Goal: Check status: Check status

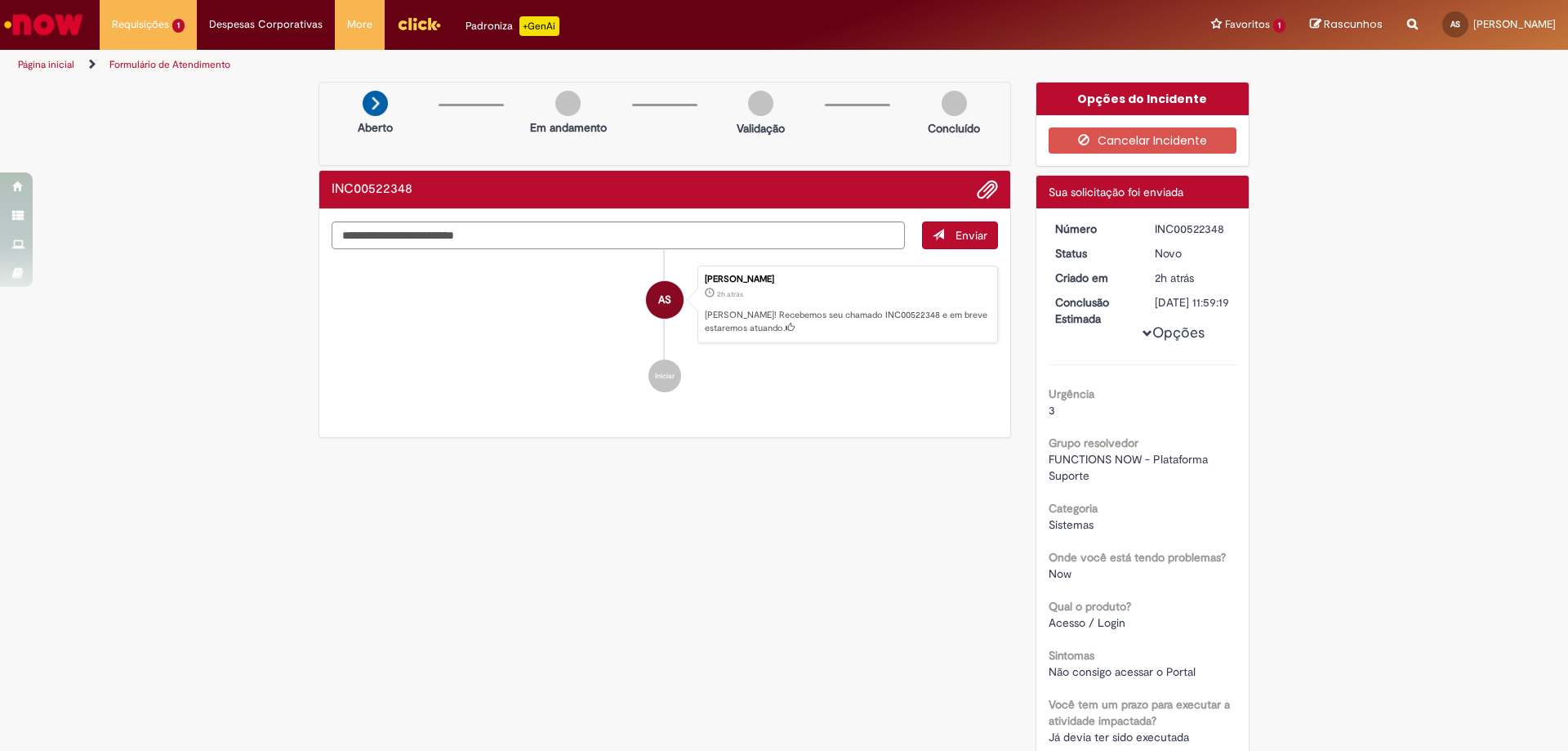
click at [33, 25] on img "Ir para a Homepage" at bounding box center [43, 24] width 84 height 33
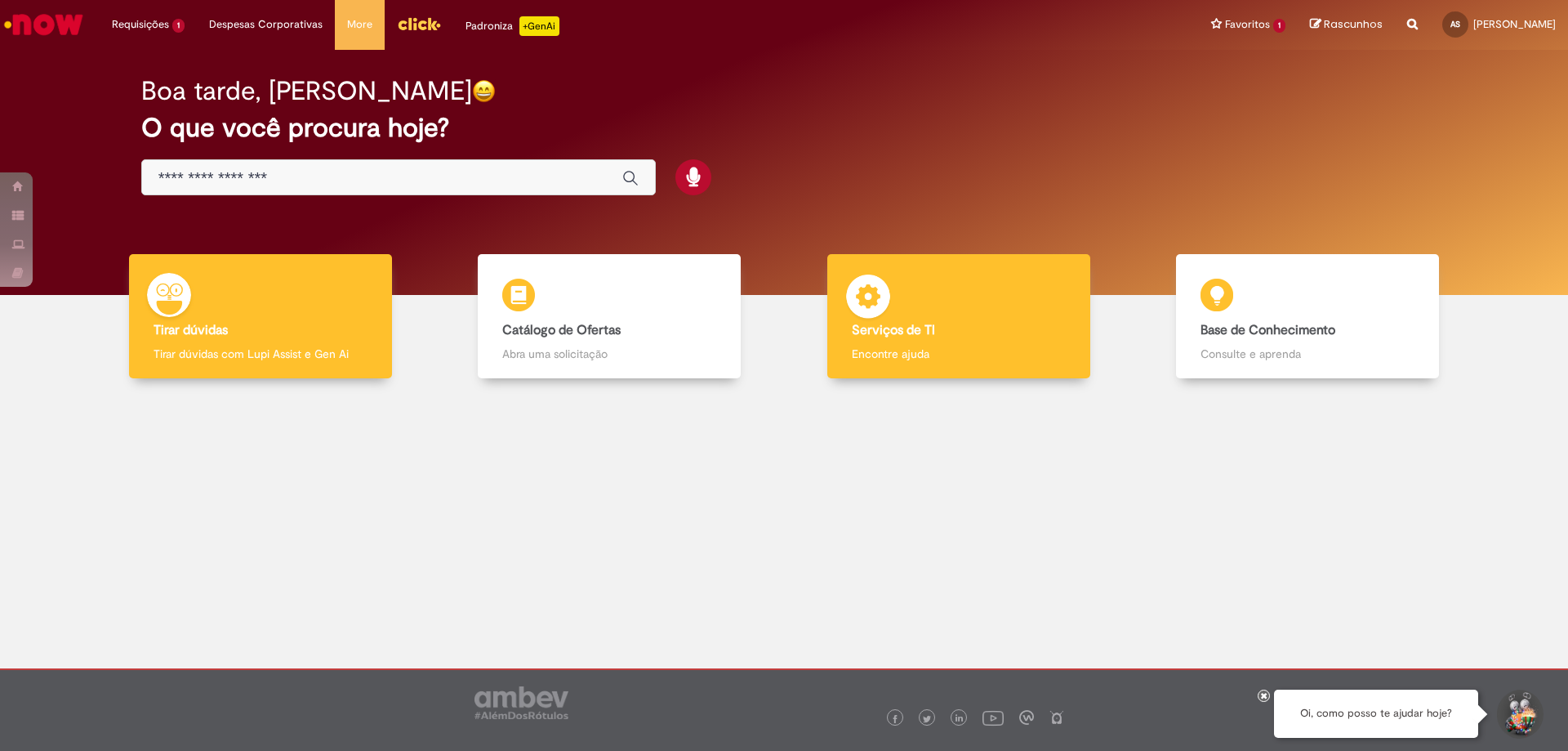
click at [887, 346] on p "Encontre ajuda" at bounding box center [958, 353] width 214 height 16
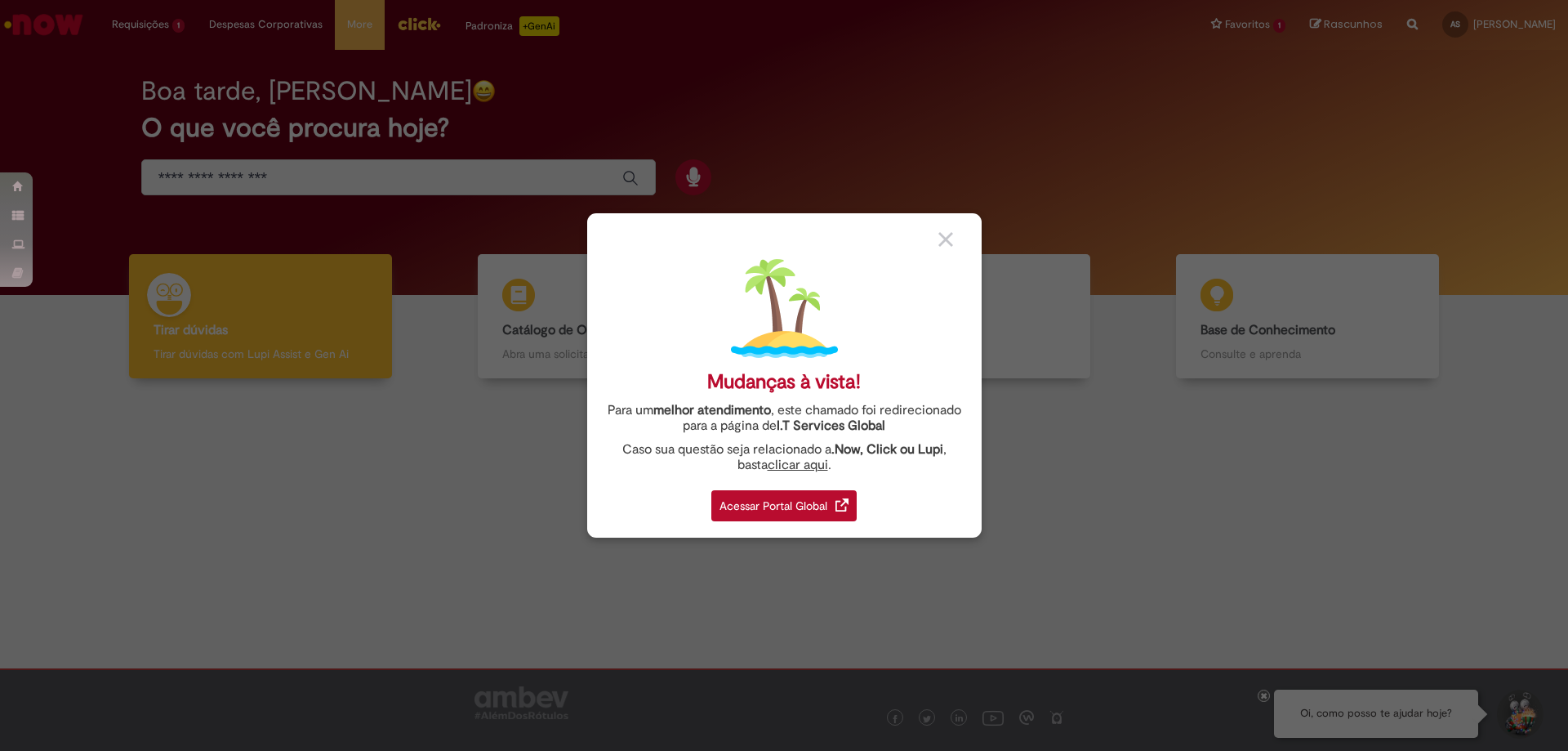
click at [791, 515] on div "Acessar Portal Global" at bounding box center [784, 506] width 145 height 31
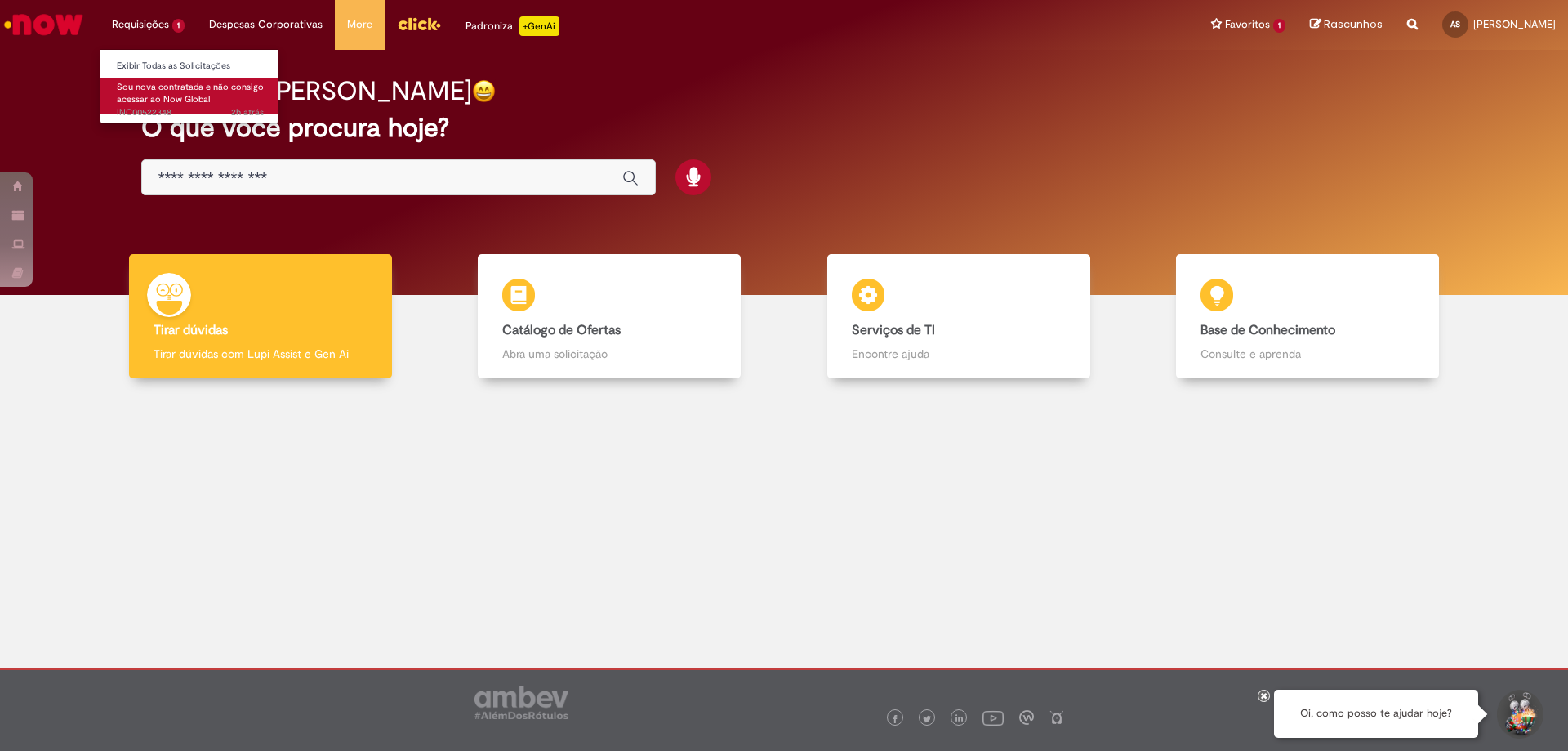
click at [156, 103] on span "Sou nova contratada e não consigo acessar ao Now Global" at bounding box center [190, 93] width 147 height 25
click at [146, 62] on link "Exibir Todas as Solicitações" at bounding box center [190, 66] width 180 height 18
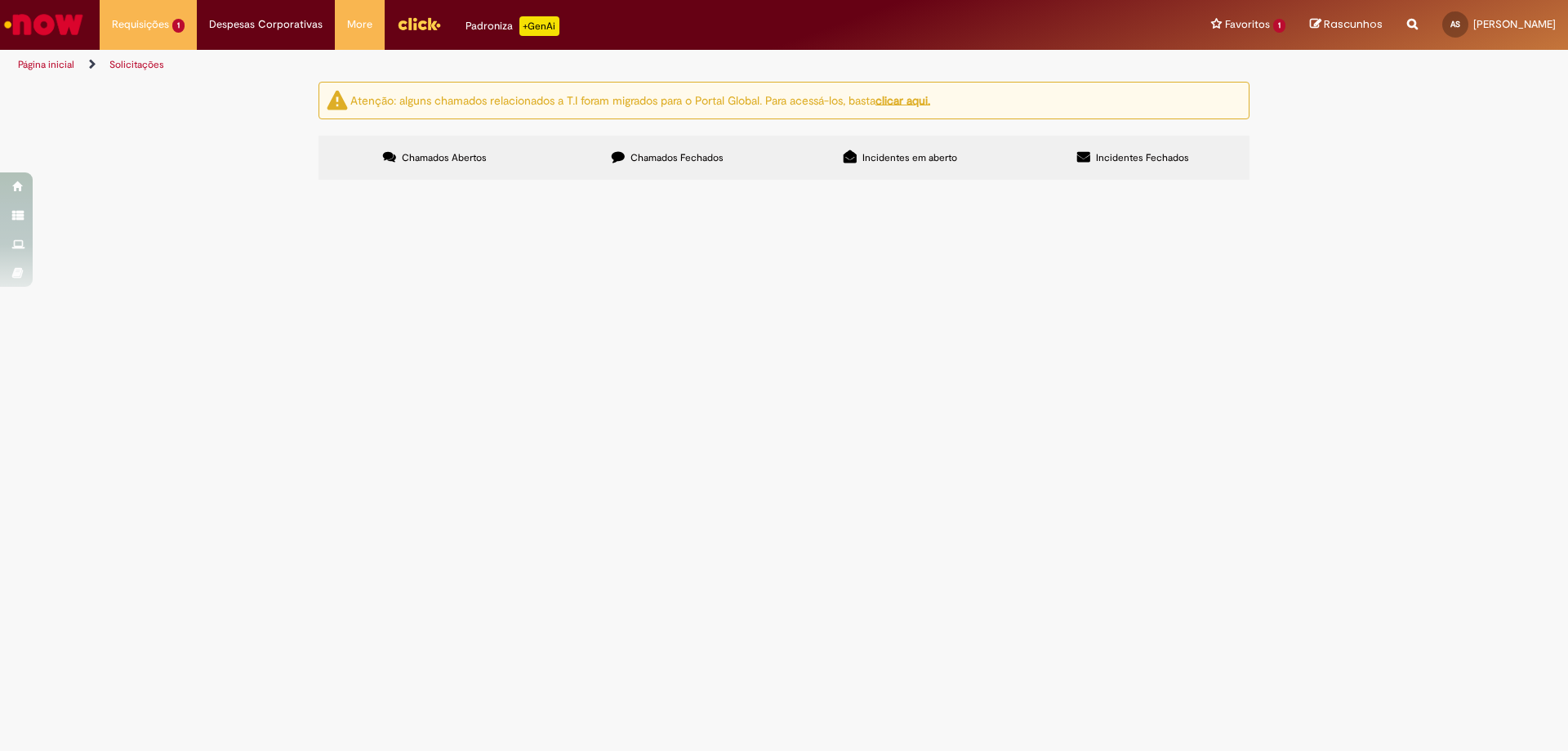
click at [636, 165] on label "Chamados Fechados" at bounding box center [668, 158] width 233 height 44
click at [952, 148] on label "Incidentes em aberto" at bounding box center [900, 158] width 233 height 44
click at [1107, 165] on label "Incidentes Fechados" at bounding box center [1132, 158] width 233 height 44
click at [847, 160] on icon at bounding box center [849, 157] width 13 height 13
click at [0, 0] on span "Sou nova contratada e não consigo acessar ao Now Global" at bounding box center [0, 0] width 0 height 0
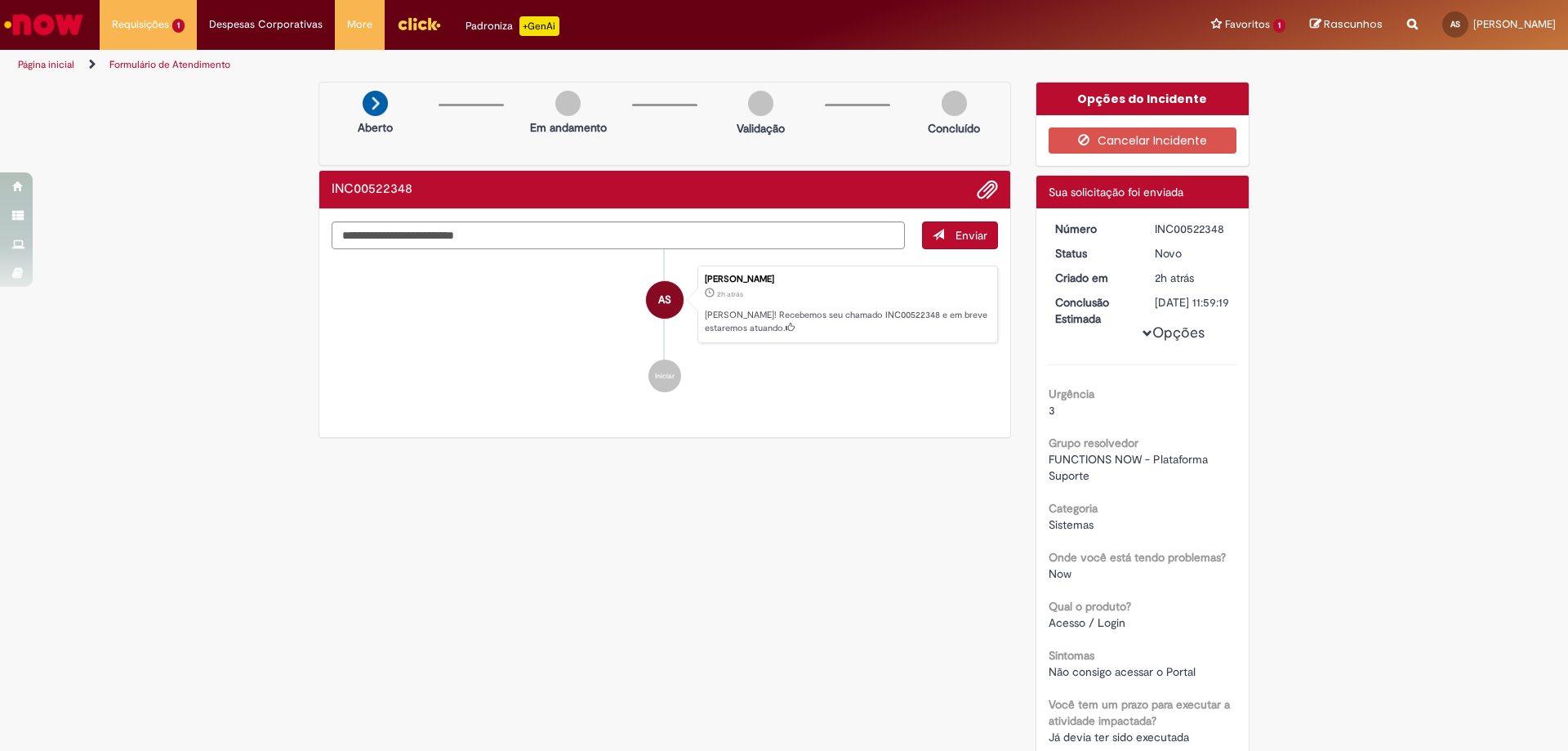
click at [76, 32] on img "Ir para a Homepage" at bounding box center [43, 24] width 84 height 33
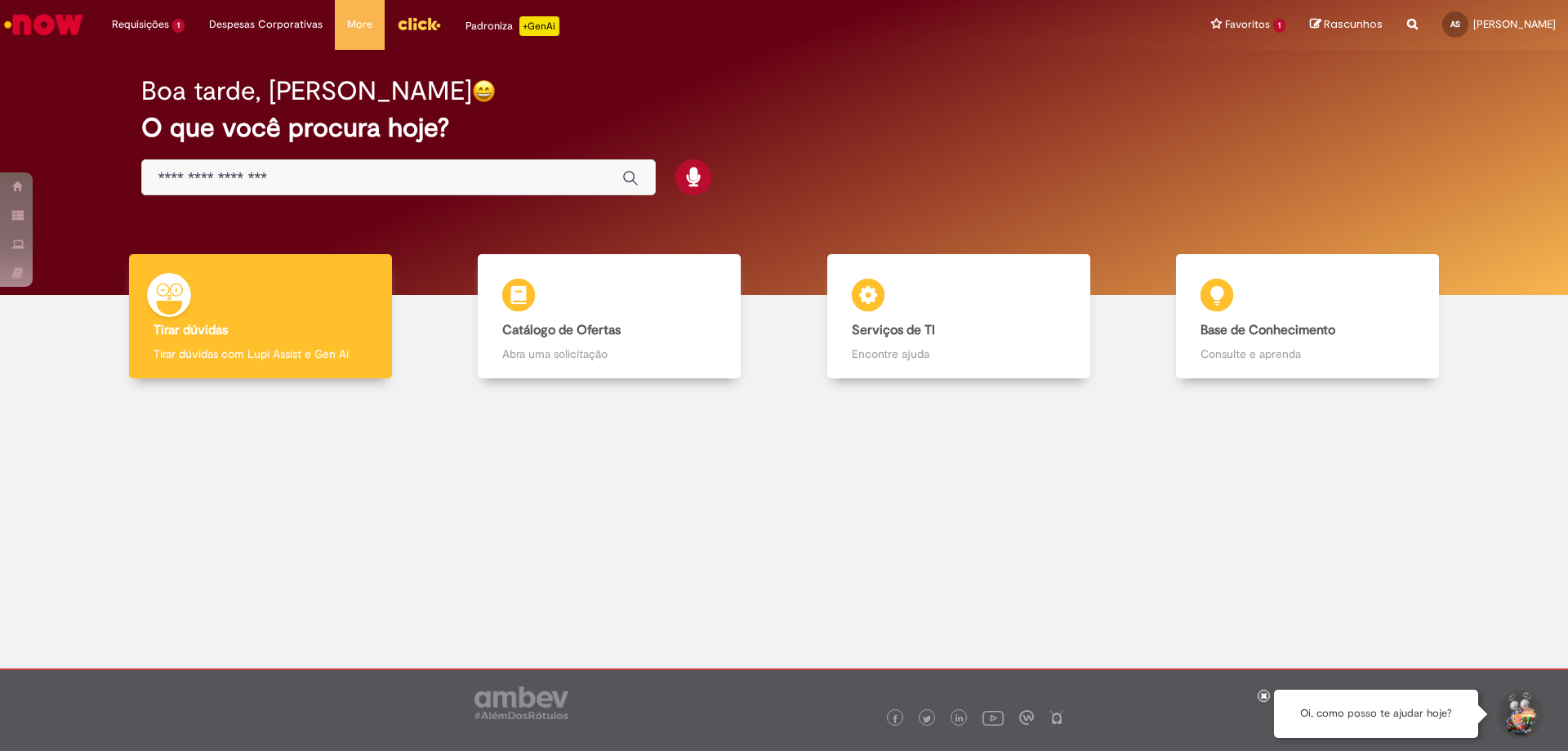
click at [967, 230] on div "Boa tarde, Amanda O que você procura hoje?" at bounding box center [784, 172] width 1544 height 245
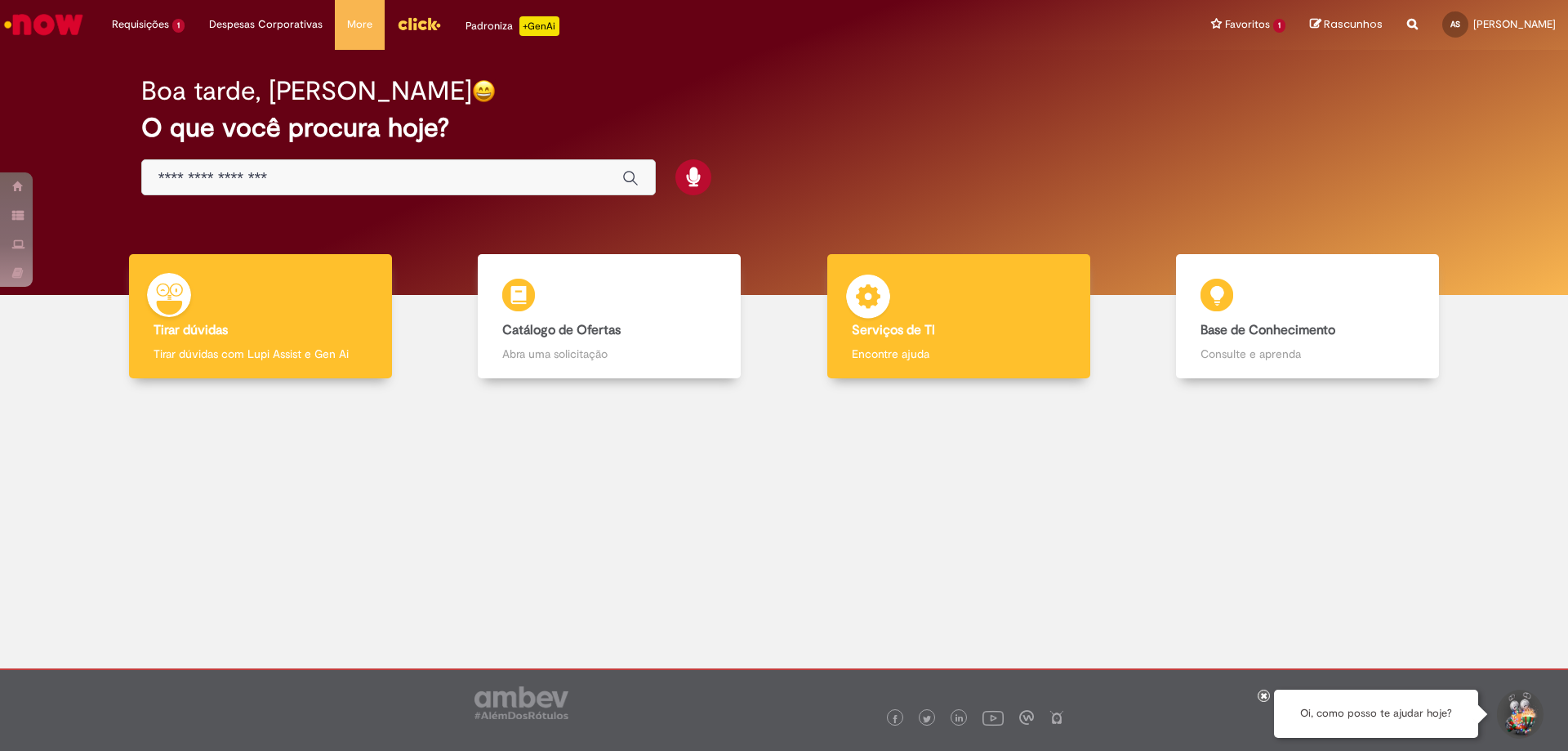
click at [977, 272] on div "Serviços de TI Serviços de TI Encontre ajuda" at bounding box center [959, 316] width 263 height 125
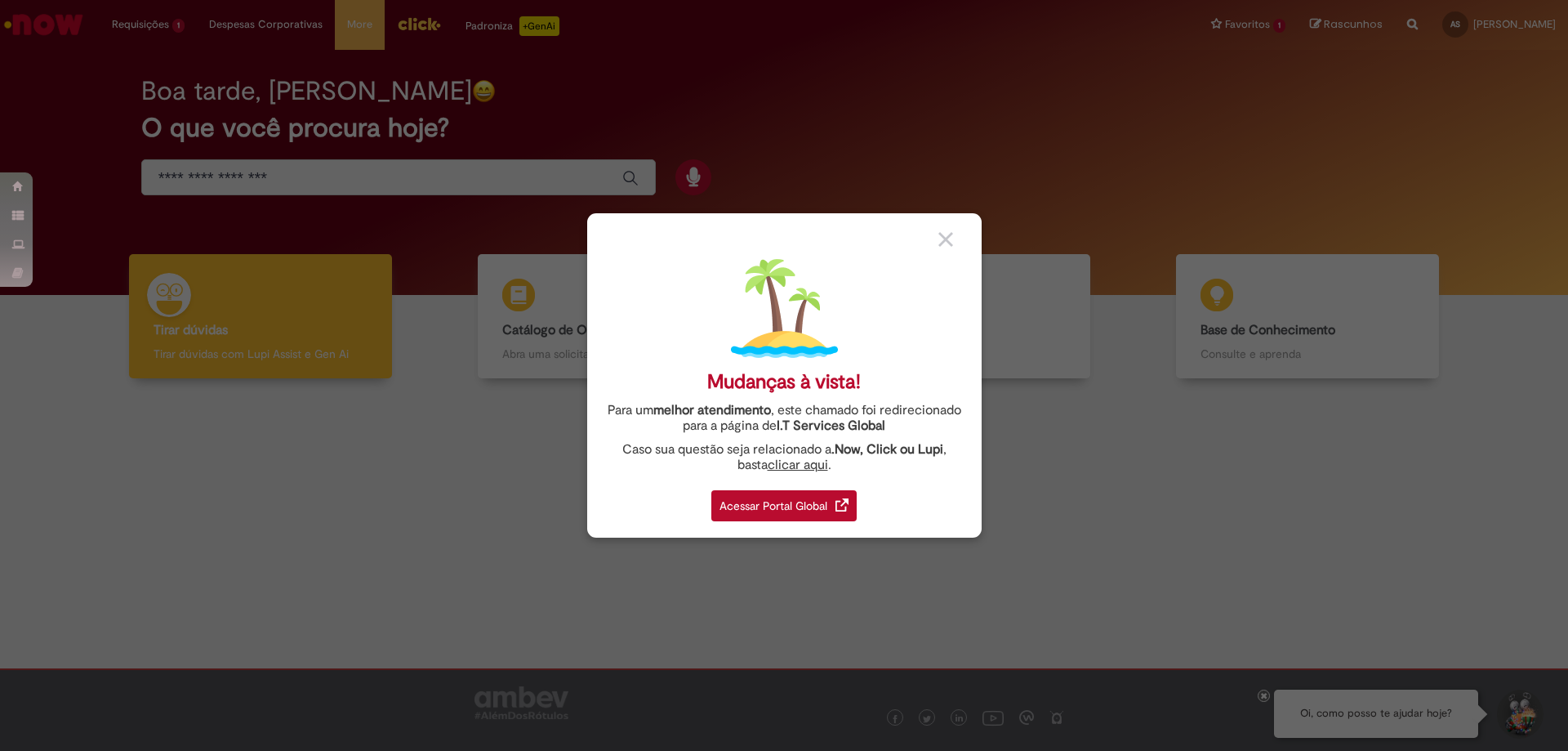
click at [788, 502] on div "Acessar Portal Global" at bounding box center [784, 506] width 145 height 31
